Goal: Entertainment & Leisure: Consume media (video, audio)

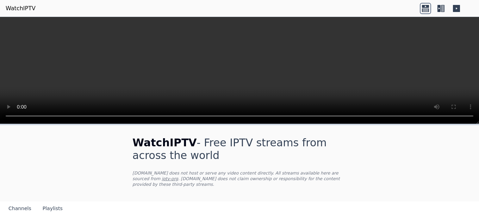
scroll to position [70, 0]
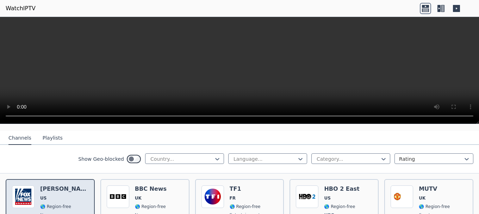
click at [63, 195] on span "US" at bounding box center [64, 198] width 48 height 6
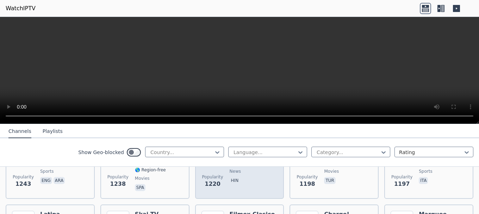
scroll to position [704, 0]
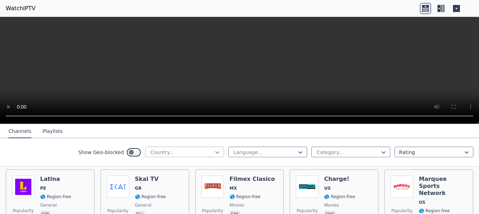
click at [214, 151] on icon at bounding box center [217, 152] width 7 height 7
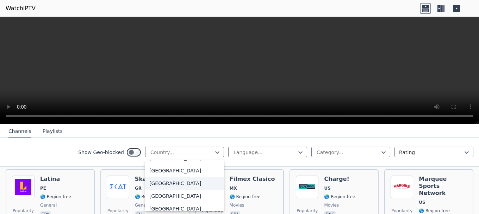
scroll to position [2464, 0]
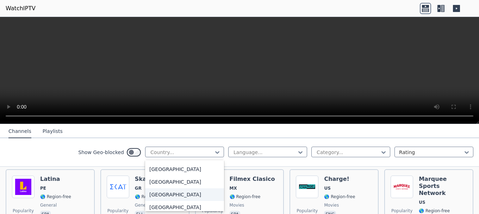
click at [180, 196] on div "[GEOGRAPHIC_DATA]" at bounding box center [184, 194] width 79 height 13
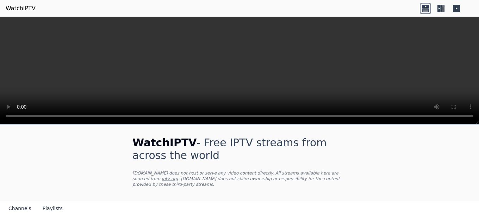
scroll to position [106, 0]
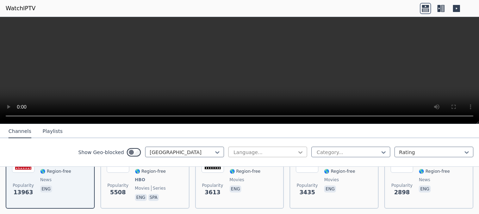
click at [298, 152] on icon at bounding box center [300, 152] width 4 height 2
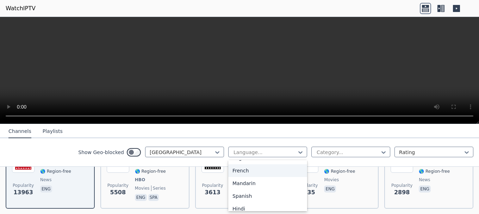
scroll to position [0, 0]
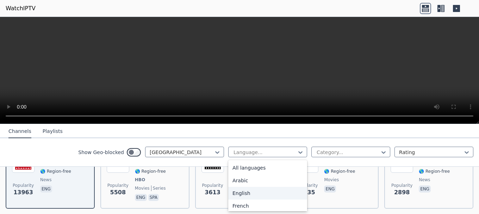
click at [258, 192] on div "English" at bounding box center [267, 193] width 79 height 13
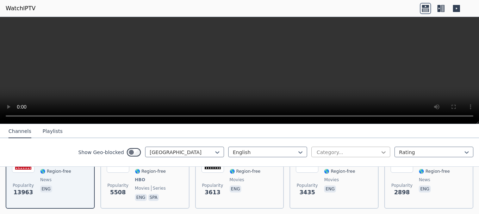
click at [380, 153] on icon at bounding box center [383, 152] width 7 height 7
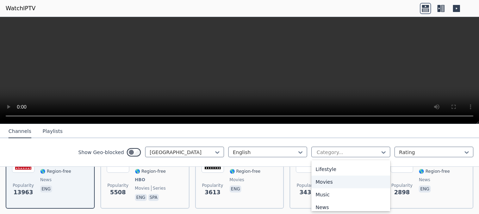
click at [340, 179] on div "Movies" at bounding box center [350, 181] width 79 height 13
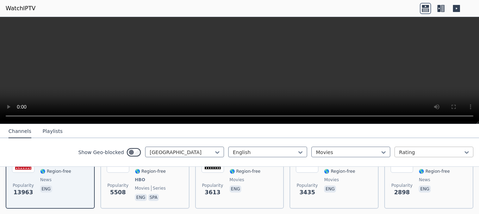
click at [449, 150] on div at bounding box center [431, 152] width 64 height 7
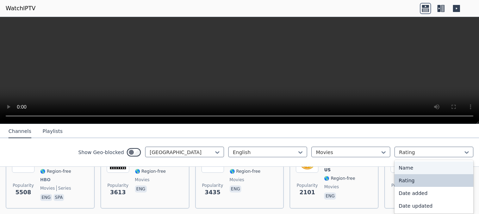
click at [412, 165] on div "Name" at bounding box center [433, 167] width 79 height 13
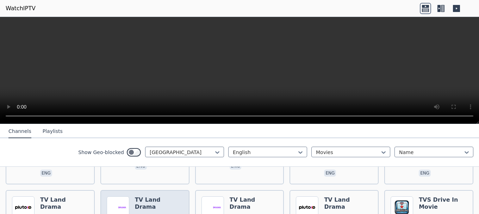
scroll to position [575, 0]
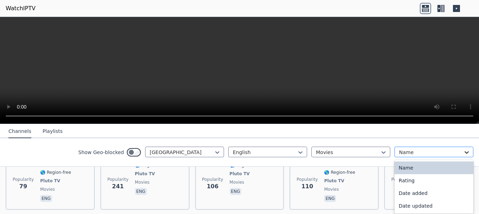
click at [463, 153] on icon at bounding box center [466, 152] width 7 height 7
click at [442, 176] on div "Rating" at bounding box center [433, 180] width 79 height 13
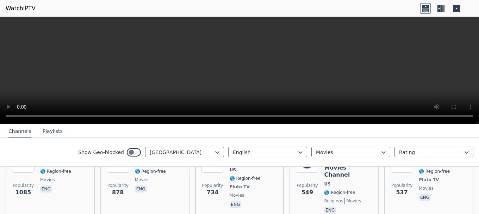
scroll to position [211, 0]
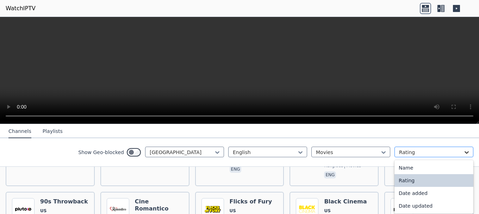
click at [464, 152] on icon at bounding box center [466, 152] width 4 height 2
click at [448, 192] on div "Date added" at bounding box center [433, 193] width 79 height 13
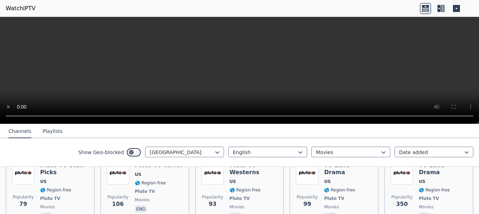
scroll to position [634, 0]
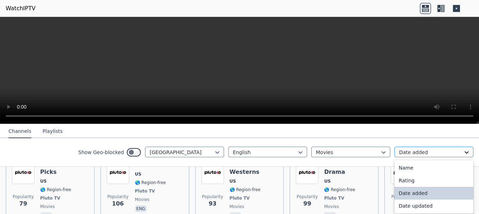
click at [463, 149] on icon at bounding box center [466, 152] width 7 height 7
click at [439, 204] on div "Date updated" at bounding box center [433, 205] width 79 height 13
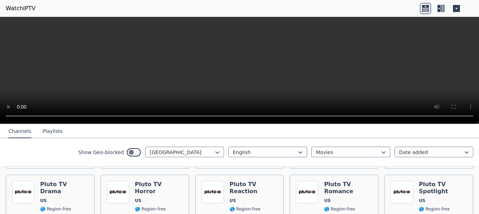
scroll to position [458, 0]
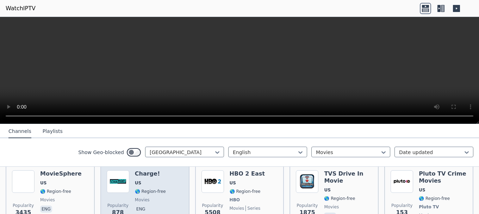
scroll to position [70, 0]
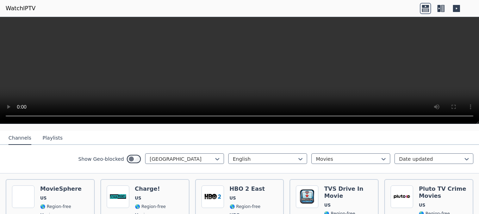
click at [43, 135] on button "Playlists" at bounding box center [53, 137] width 20 height 13
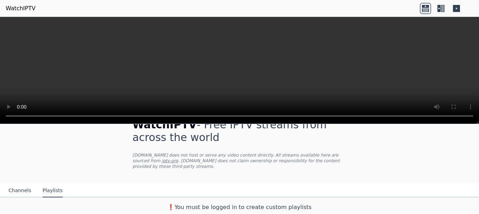
scroll to position [12, 0]
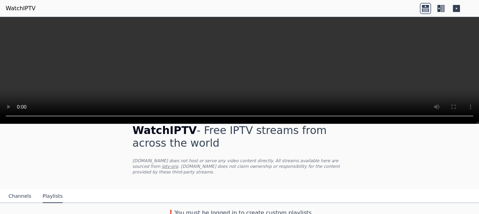
click at [14, 189] on button "Channels" at bounding box center [19, 195] width 23 height 13
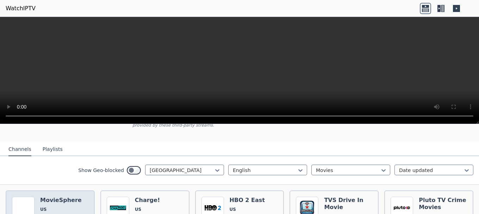
scroll to position [48, 0]
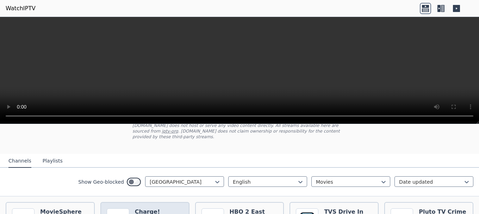
click at [160, 208] on h6 "Charge!" at bounding box center [150, 211] width 31 height 7
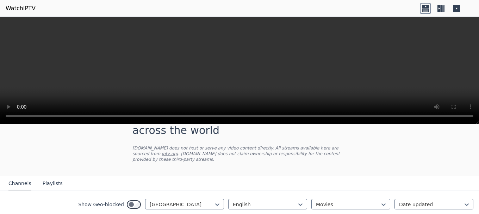
scroll to position [0, 0]
